Goal: Transaction & Acquisition: Purchase product/service

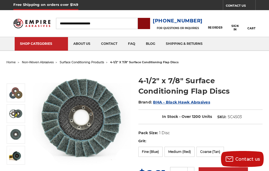
click at [149, 19] on input "submit" at bounding box center [143, 23] width 11 height 11
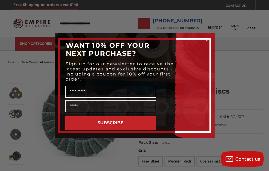
click at [144, 118] on button "SUBSCRIBE" at bounding box center [110, 122] width 90 height 13
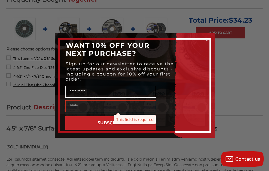
scroll to position [255, 0]
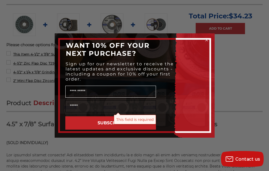
click at [112, 100] on input "Email" at bounding box center [110, 106] width 90 height 12
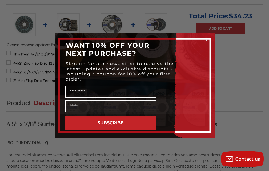
click at [206, 39] on circle "Close dialog" at bounding box center [206, 40] width 5 height 5
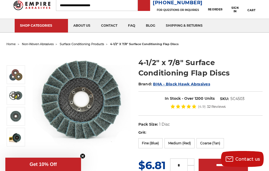
scroll to position [11, 0]
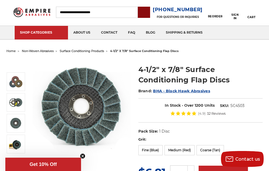
click at [148, 10] on input "submit" at bounding box center [143, 12] width 11 height 11
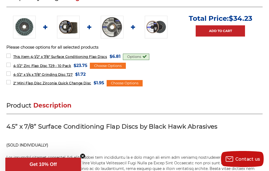
scroll to position [266, 0]
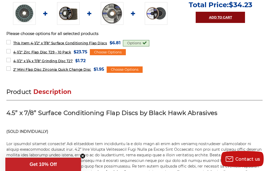
click at [196, 13] on link "Add to Cart" at bounding box center [219, 17] width 49 height 11
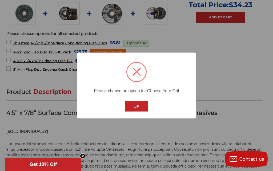
click at [127, 103] on button "OK" at bounding box center [136, 106] width 23 height 10
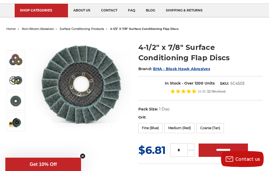
scroll to position [22, 0]
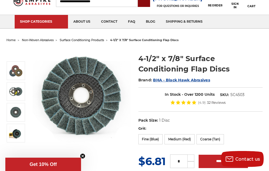
click at [148, 3] on input "submit" at bounding box center [143, 1] width 11 height 11
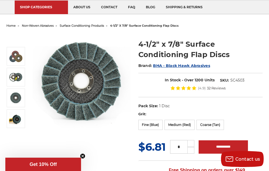
scroll to position [33, 0]
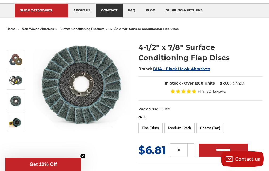
click at [97, 5] on link "contact" at bounding box center [109, 11] width 27 height 14
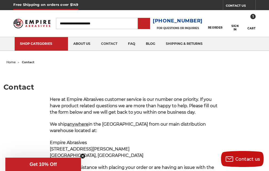
click at [210, 19] on link "Reorder" at bounding box center [215, 23] width 15 height 11
